Goal: Task Accomplishment & Management: Manage account settings

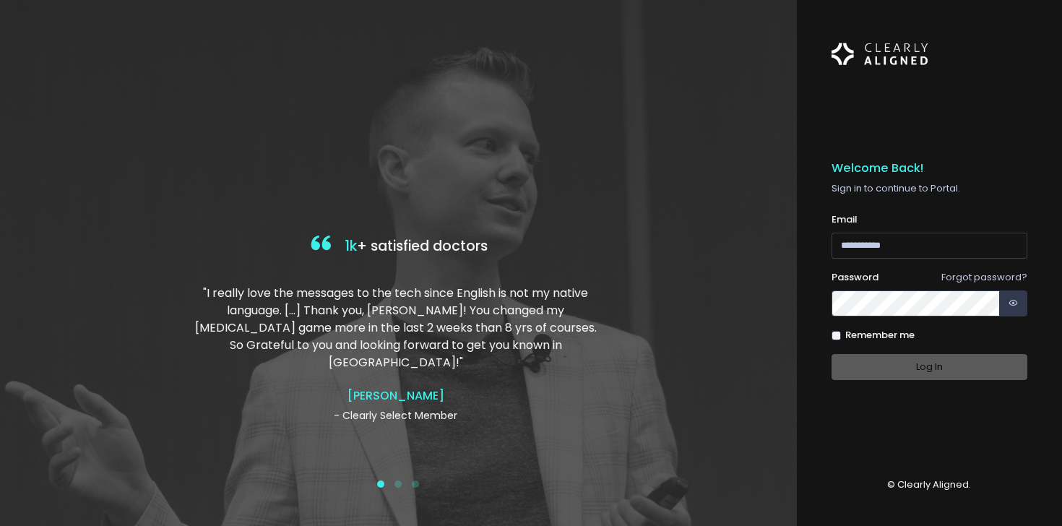
type input "**********"
click at [896, 371] on div "Log In" at bounding box center [930, 367] width 197 height 27
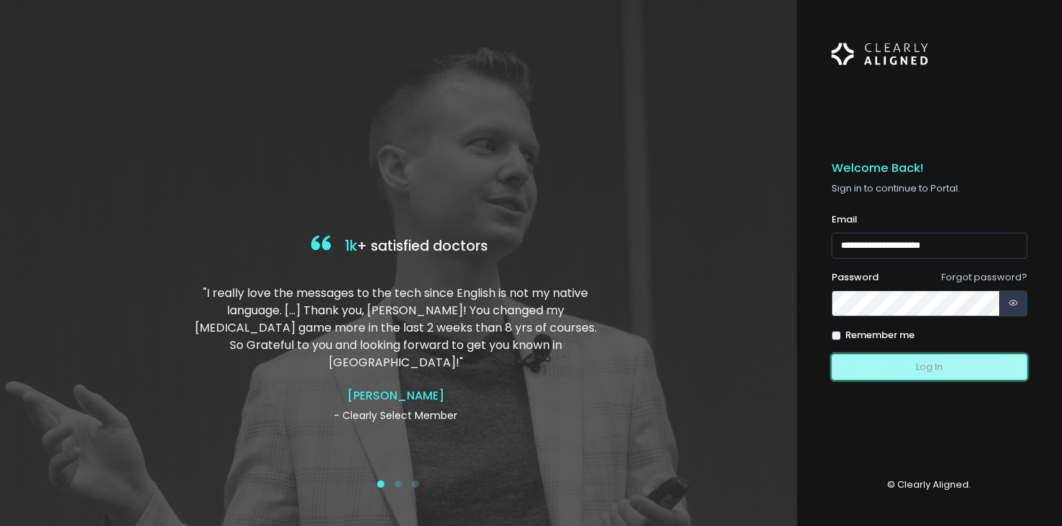
click at [896, 371] on button "Log In" at bounding box center [930, 367] width 197 height 27
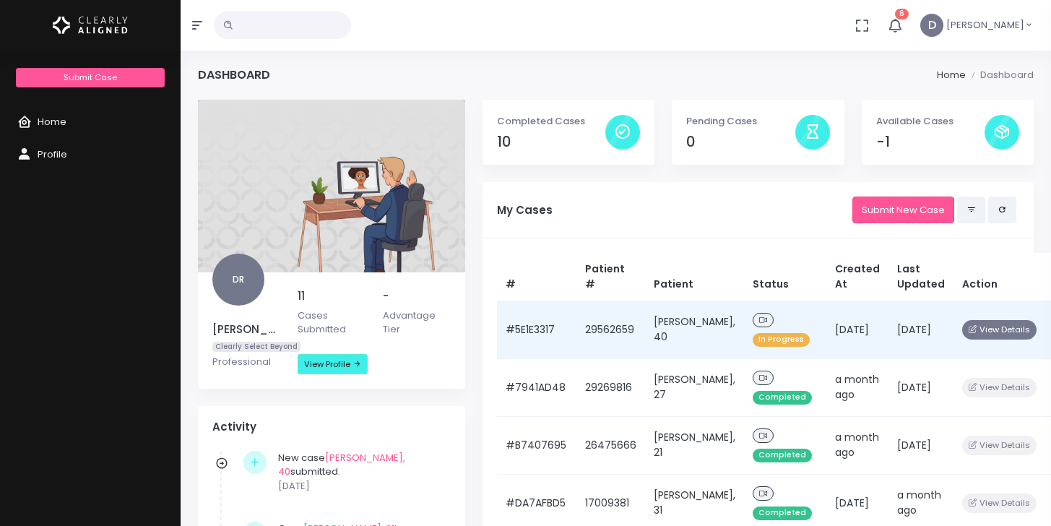
click at [982, 332] on button "View Details" at bounding box center [999, 330] width 74 height 20
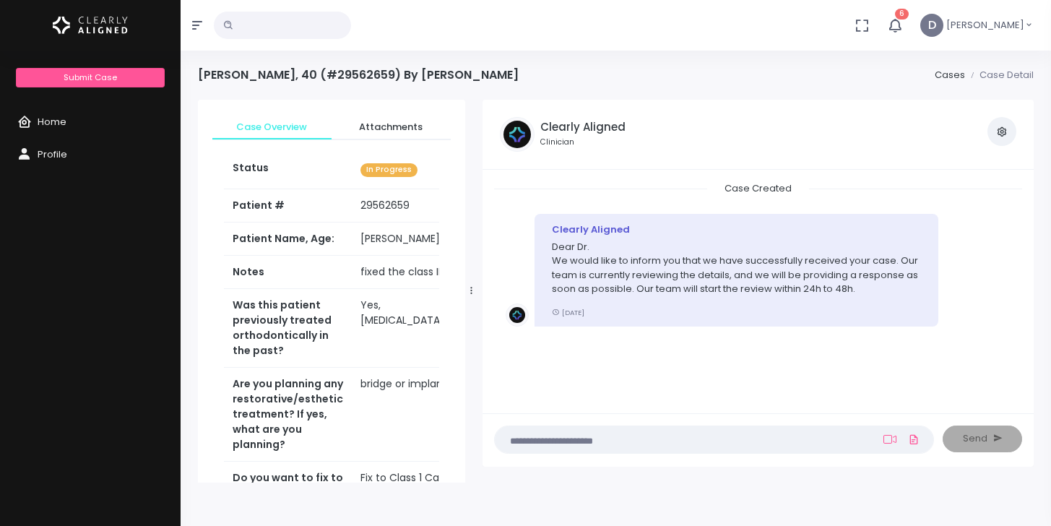
click at [671, 447] on nick-textarea "(Obrigatório)" at bounding box center [714, 440] width 440 height 28
click at [667, 436] on textarea at bounding box center [686, 439] width 365 height 16
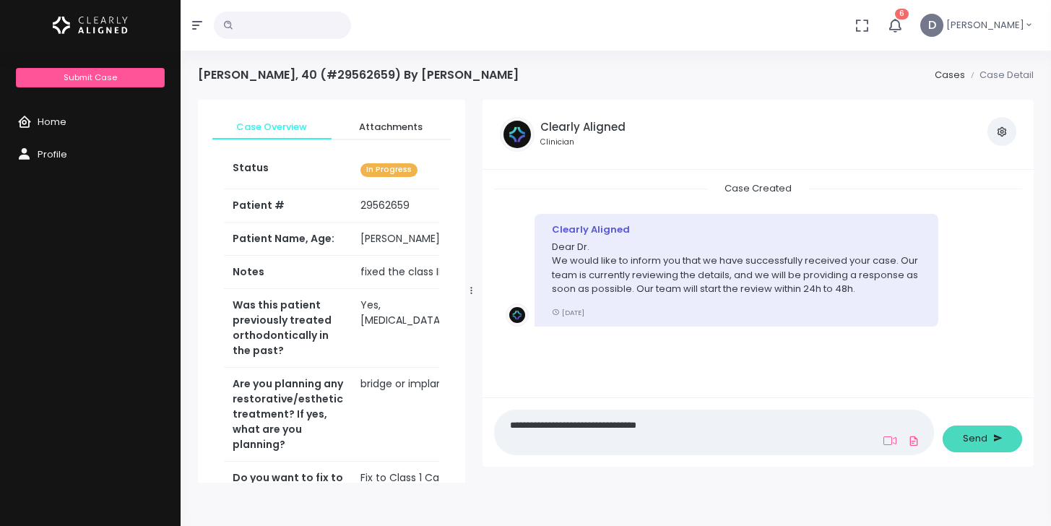
type textarea "**********"
click at [977, 441] on span "Send" at bounding box center [975, 438] width 25 height 14
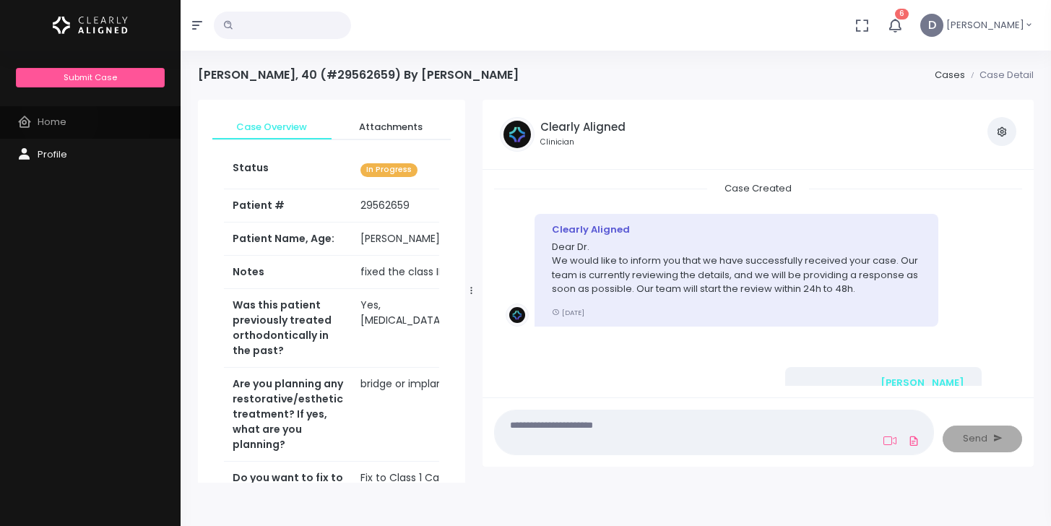
click at [59, 119] on span "Home" at bounding box center [52, 122] width 29 height 14
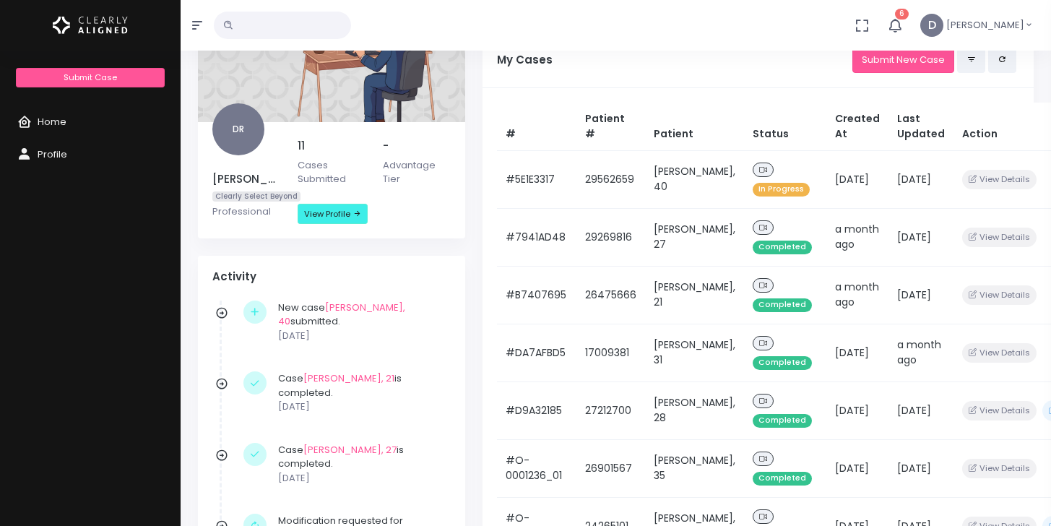
scroll to position [173, 0]
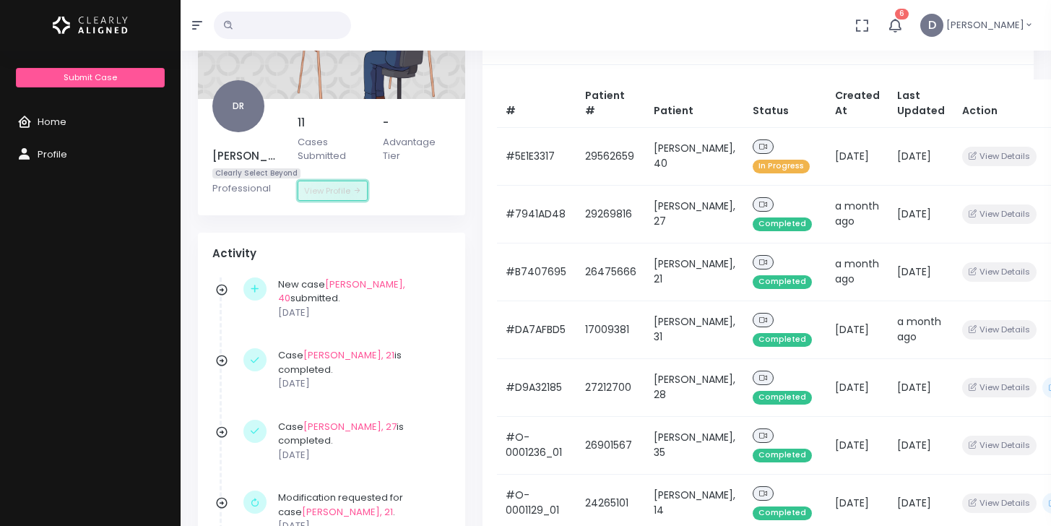
click at [350, 191] on link "View Profile" at bounding box center [333, 191] width 70 height 20
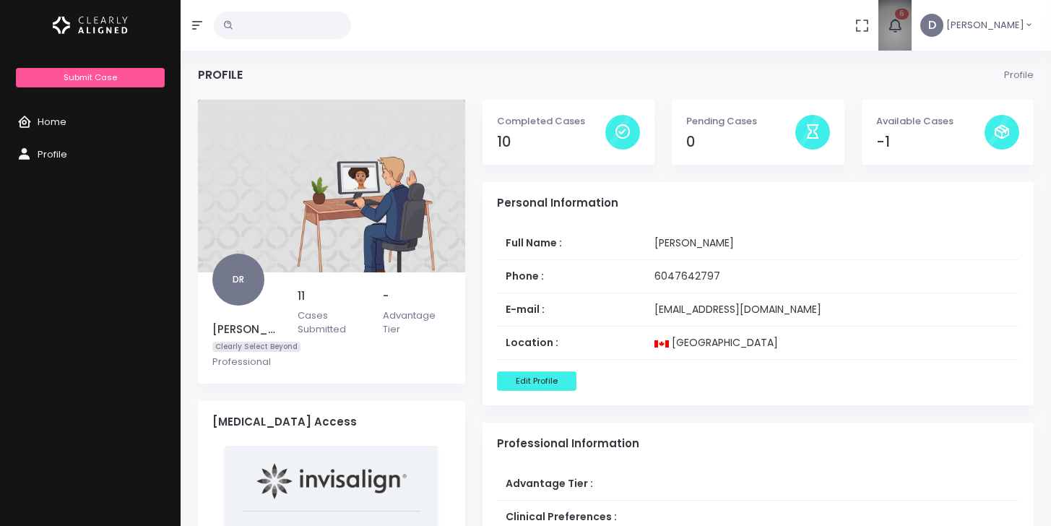
click at [909, 35] on button "6" at bounding box center [895, 25] width 33 height 51
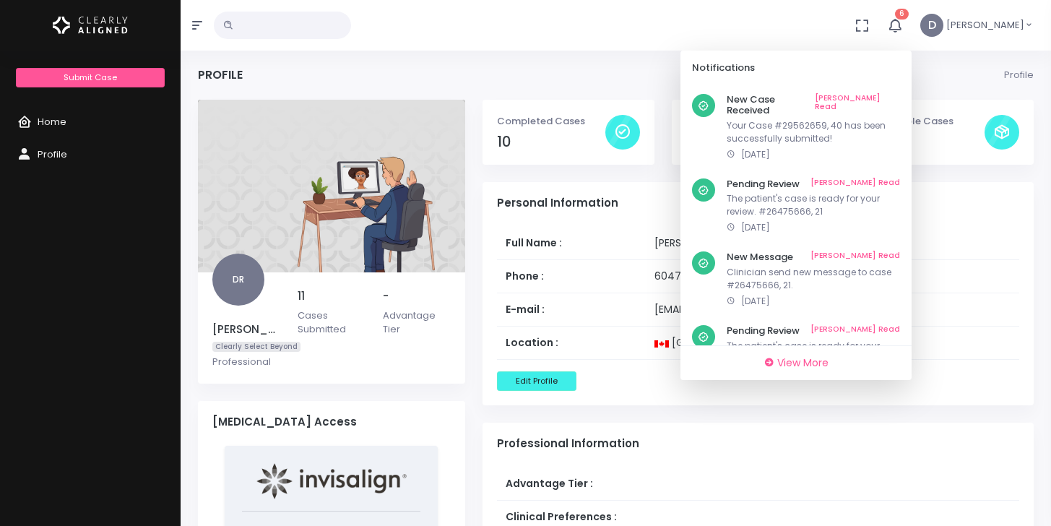
click at [827, 26] on div "No data found, change terms and search again... 6 Notifications New Case Receiv…" at bounding box center [525, 25] width 1051 height 51
